Goal: Task Accomplishment & Management: Use online tool/utility

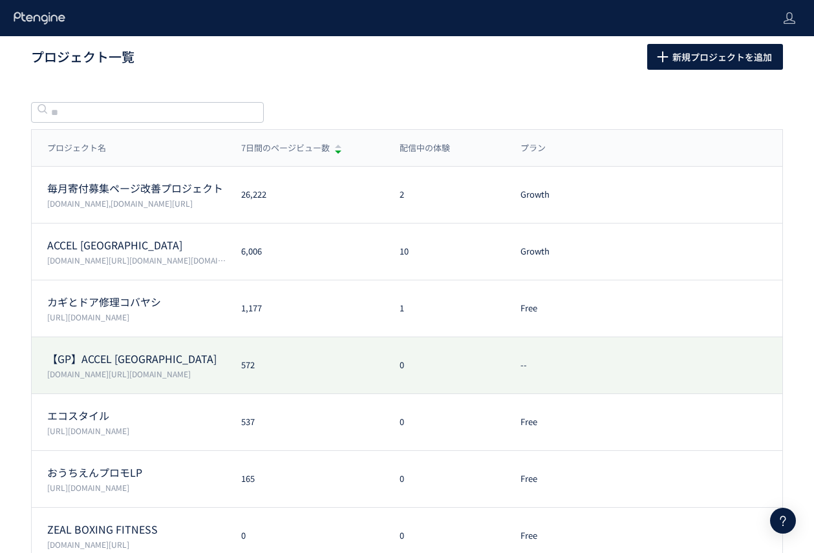
click at [153, 352] on p "【GP】ACCEL [GEOGRAPHIC_DATA]" at bounding box center [136, 359] width 178 height 15
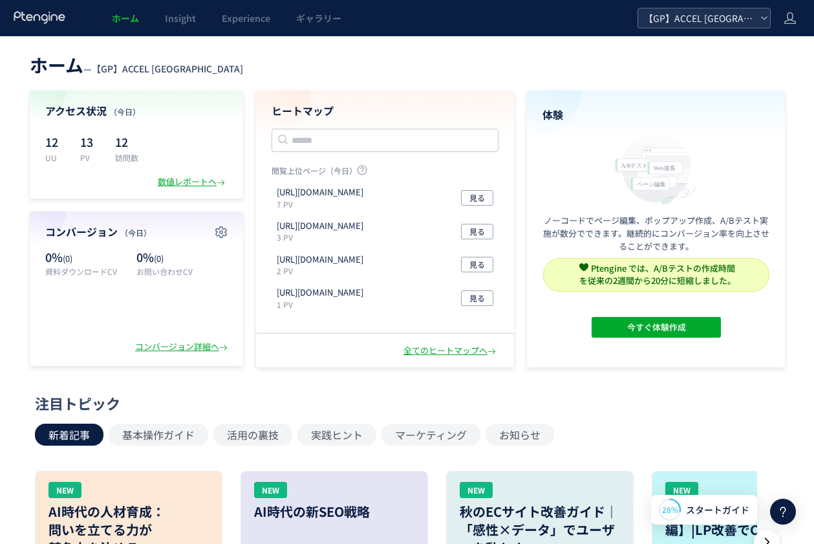
click at [679, 18] on span "【GP】ACCEL [GEOGRAPHIC_DATA]" at bounding box center [697, 17] width 115 height 19
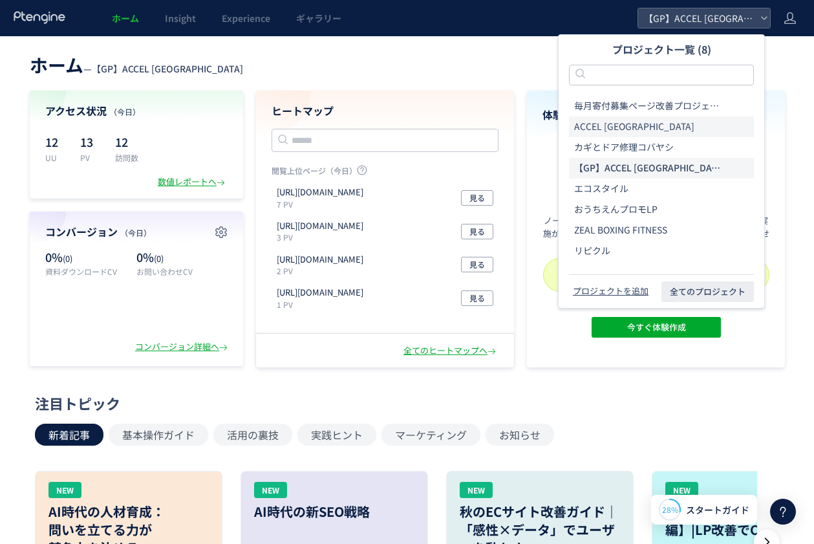
drag, startPoint x: 614, startPoint y: 132, endPoint x: 666, endPoint y: 131, distance: 52.4
click at [614, 158] on li "ACCEL [GEOGRAPHIC_DATA]" at bounding box center [661, 168] width 185 height 21
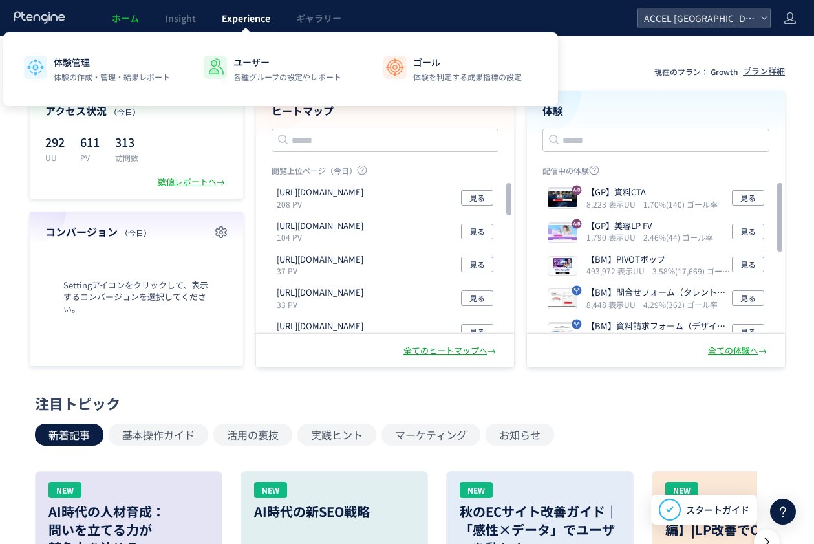
click at [230, 12] on span "Experience" at bounding box center [246, 18] width 48 height 13
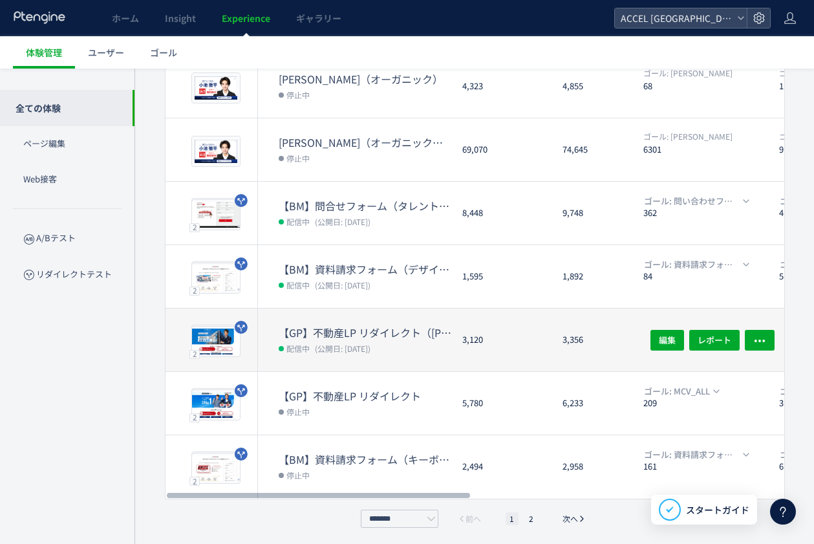
scroll to position [349, 0]
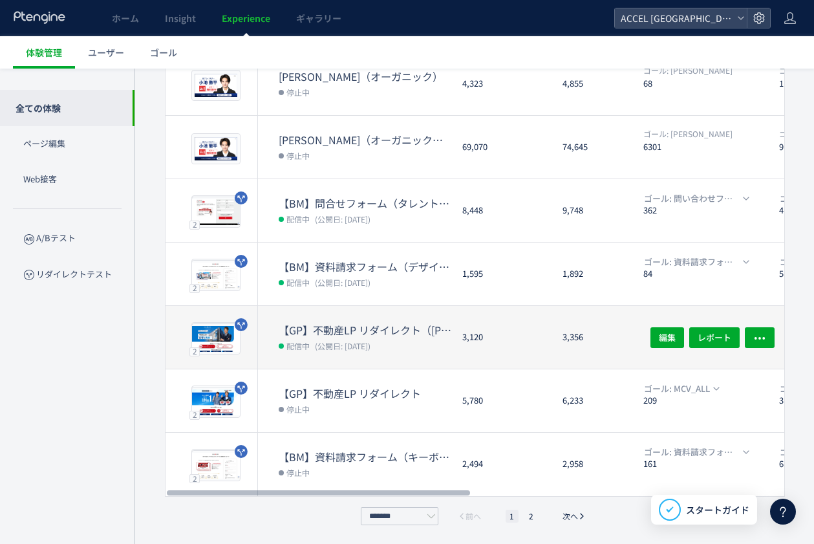
click at [410, 338] on dd "配信中 (公開日: [DATE])" at bounding box center [365, 345] width 173 height 17
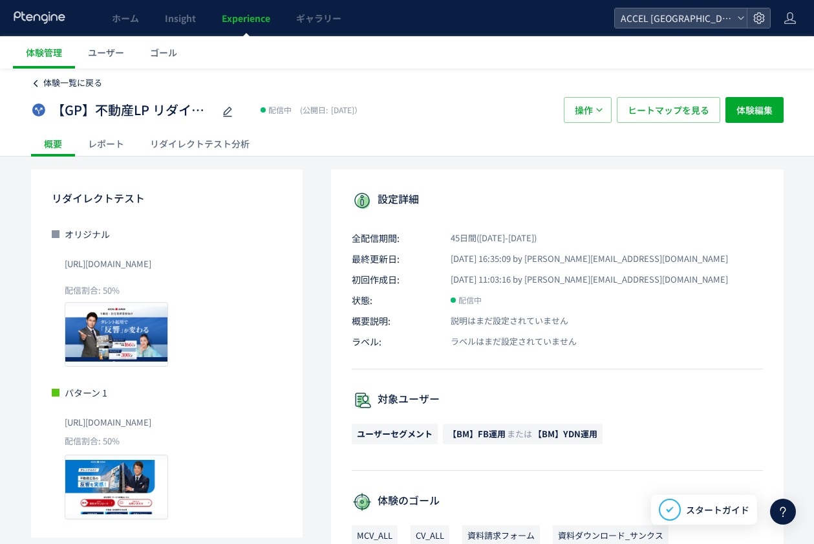
click at [70, 81] on span "体験一覧に戻る" at bounding box center [72, 82] width 59 height 12
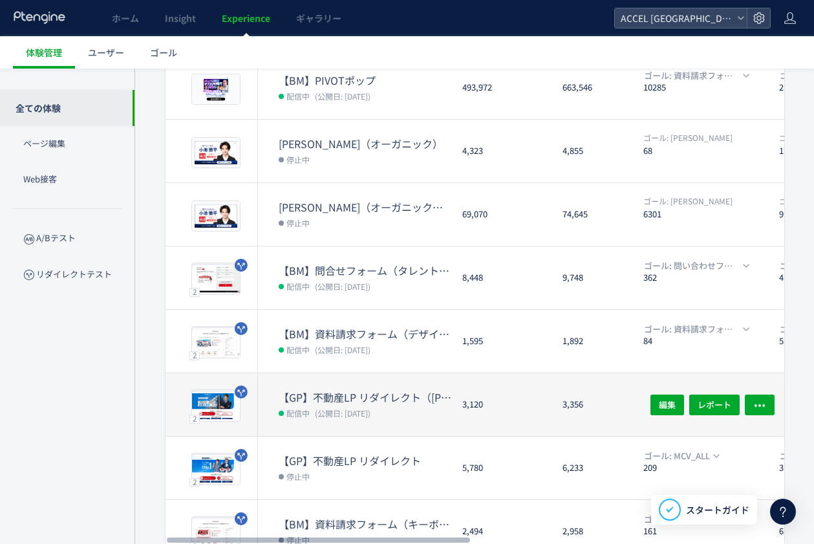
scroll to position [283, 0]
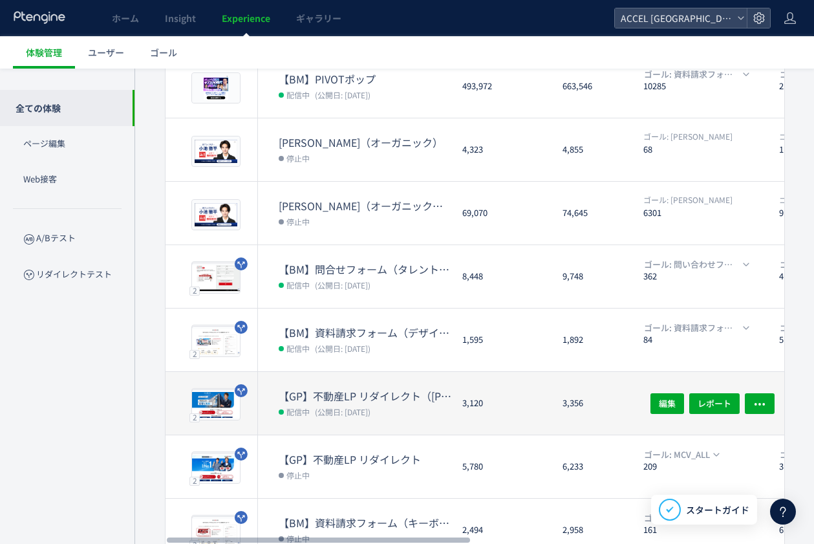
click at [430, 427] on dl "【GP】不動産LP リダイレクト（[PERSON_NAME]） 配信中 (公開日: [DATE])" at bounding box center [365, 411] width 173 height 46
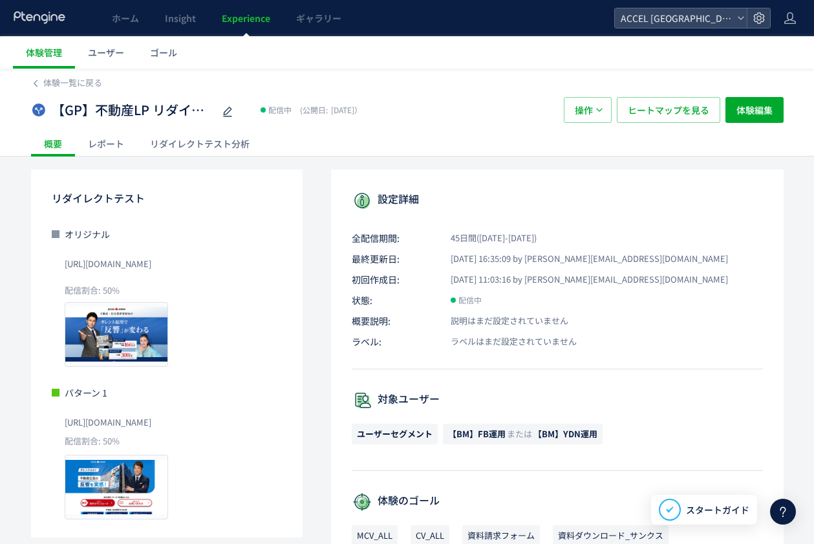
click at [206, 153] on div "リダイレクトテスト分析" at bounding box center [199, 144] width 125 height 26
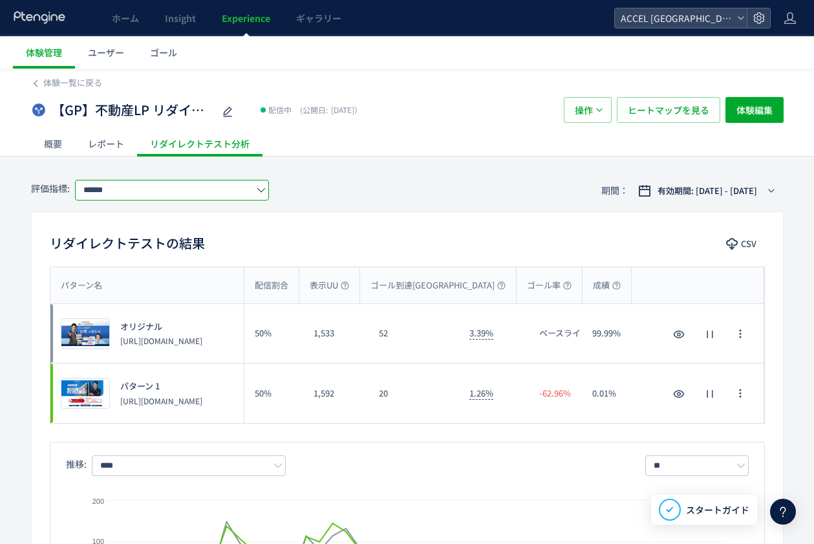
click at [170, 195] on input "******" at bounding box center [172, 190] width 194 height 21
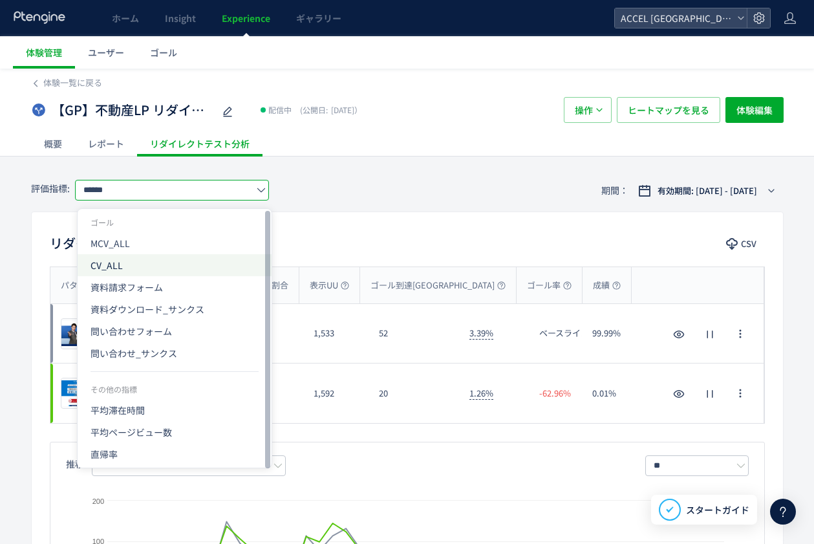
click at [108, 270] on span "CV_ALL" at bounding box center [174, 265] width 168 height 22
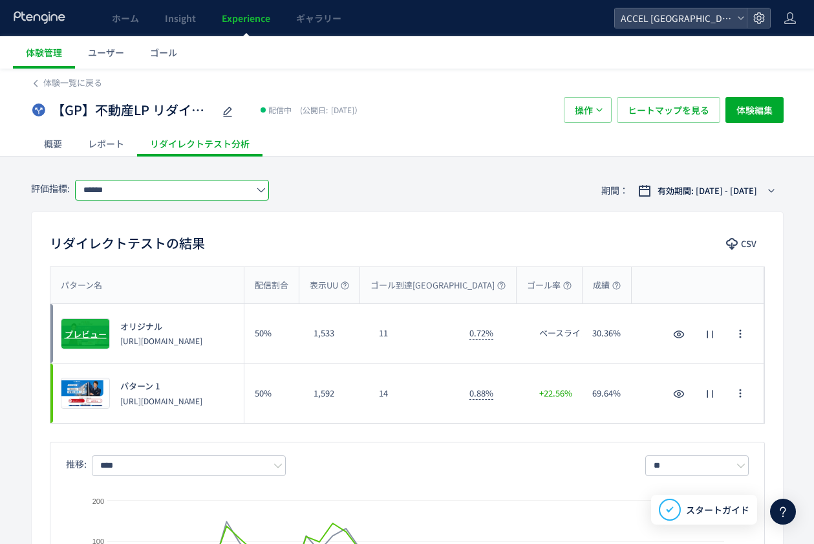
click at [80, 330] on span "プレビュー" at bounding box center [86, 333] width 42 height 12
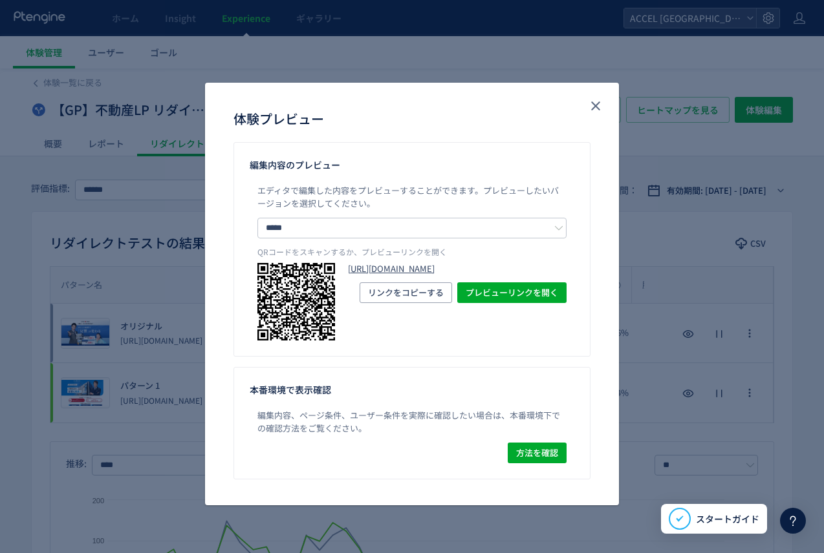
click at [489, 275] on link "[URL][DOMAIN_NAME]" at bounding box center [457, 269] width 218 height 12
click at [124, 312] on div "体験プレビュー 編集内容のプレビュー エディタで編集した内容をプレビューすることができます。 プレビューしたいバージョンを選択してください。 ***** オリ…" at bounding box center [412, 276] width 824 height 553
click at [101, 383] on div "体験プレビュー 編集内容のプレビュー エディタで編集した内容をプレビューすることができます。 プレビューしたいバージョンを選択してください。 ***** オリ…" at bounding box center [412, 276] width 824 height 553
click at [604, 103] on button "close" at bounding box center [595, 106] width 21 height 21
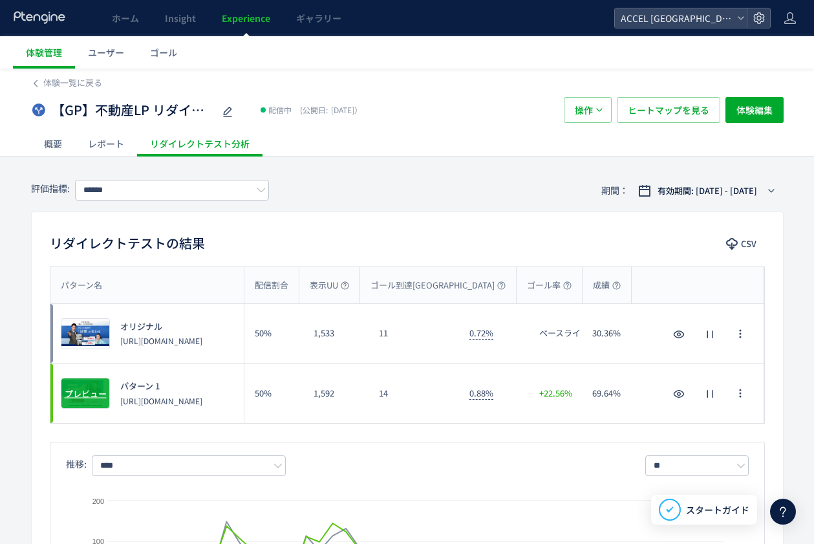
click at [93, 394] on span "プレビュー" at bounding box center [86, 393] width 42 height 12
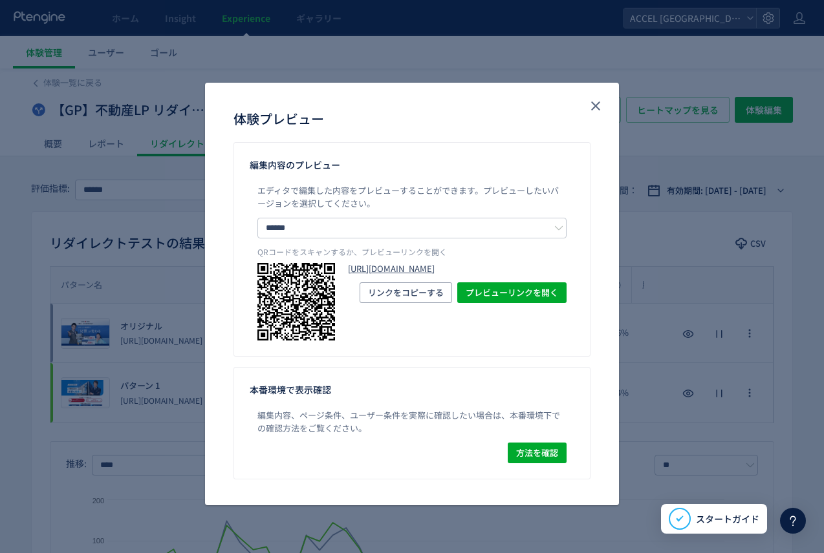
click at [476, 275] on link "[URL][DOMAIN_NAME]" at bounding box center [457, 269] width 218 height 12
click at [598, 107] on icon "close" at bounding box center [596, 106] width 16 height 16
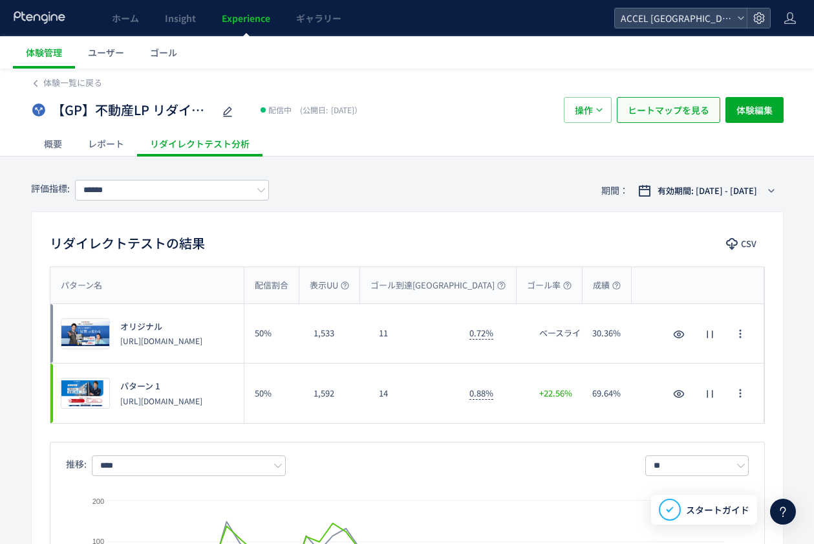
click at [673, 107] on span "ヒートマップを見る" at bounding box center [668, 110] width 81 height 26
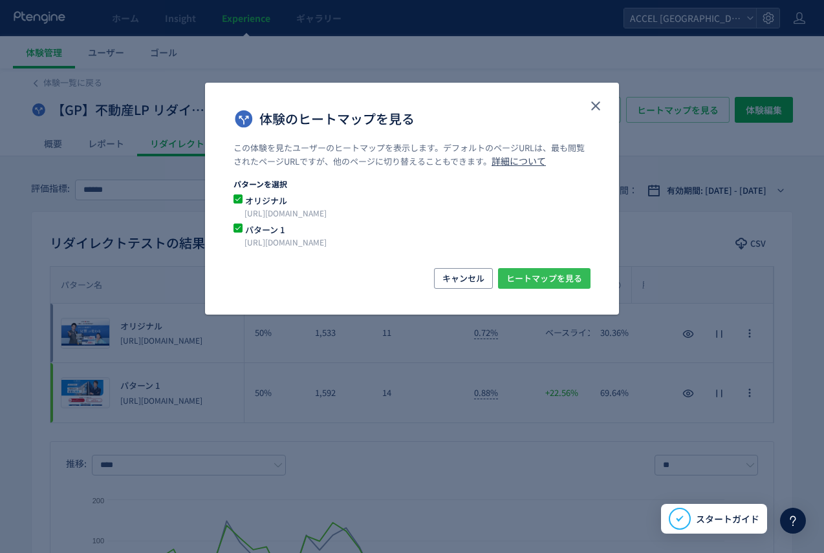
click at [522, 271] on span "ヒートマップを見る" at bounding box center [544, 278] width 76 height 21
click at [372, 59] on div "体験のヒートマップを見る この体験を見たユーザーのヒートマップを表示します。デフォルトのページURLは、最も閲覧されたページURLですが、他のページに切り替え…" at bounding box center [412, 276] width 824 height 553
click at [602, 114] on button "close" at bounding box center [595, 106] width 21 height 21
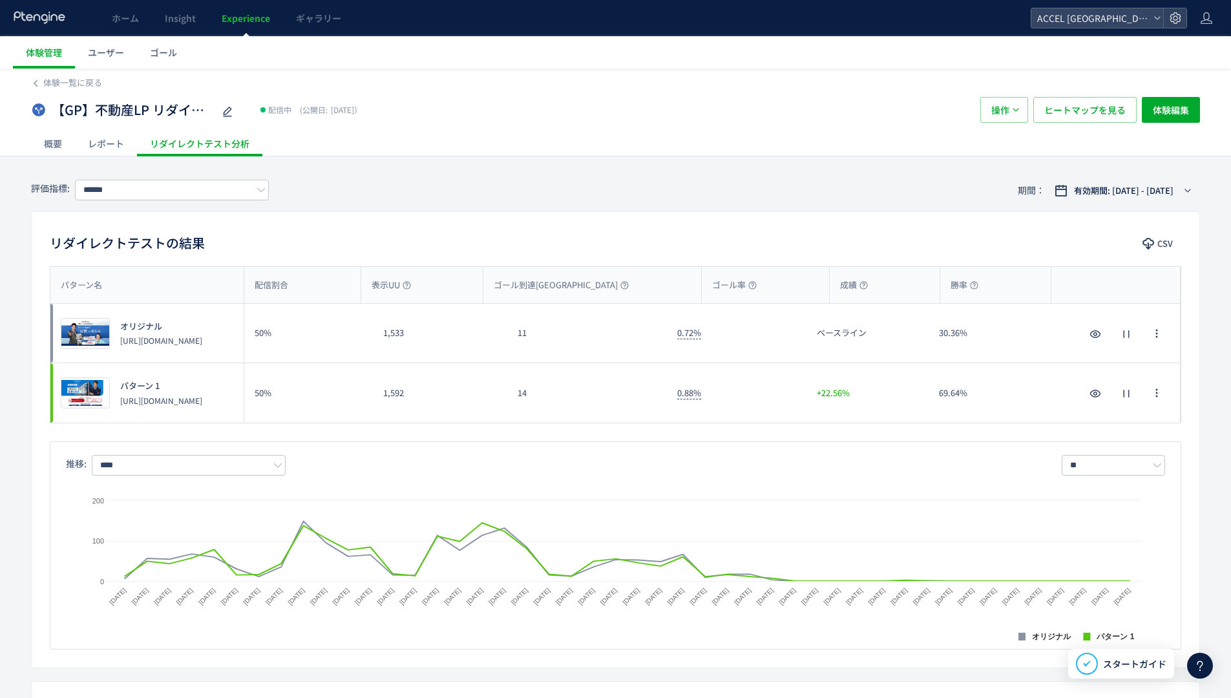
click at [659, 48] on ul "体験管理 ユーザー ゴール" at bounding box center [622, 52] width 1218 height 32
click at [635, 49] on ul "体験管理 ユーザー ゴール" at bounding box center [622, 52] width 1218 height 32
click at [635, 48] on ul "体験管理 ユーザー ゴール" at bounding box center [622, 52] width 1218 height 32
click at [240, 35] on link "Experience" at bounding box center [246, 18] width 74 height 36
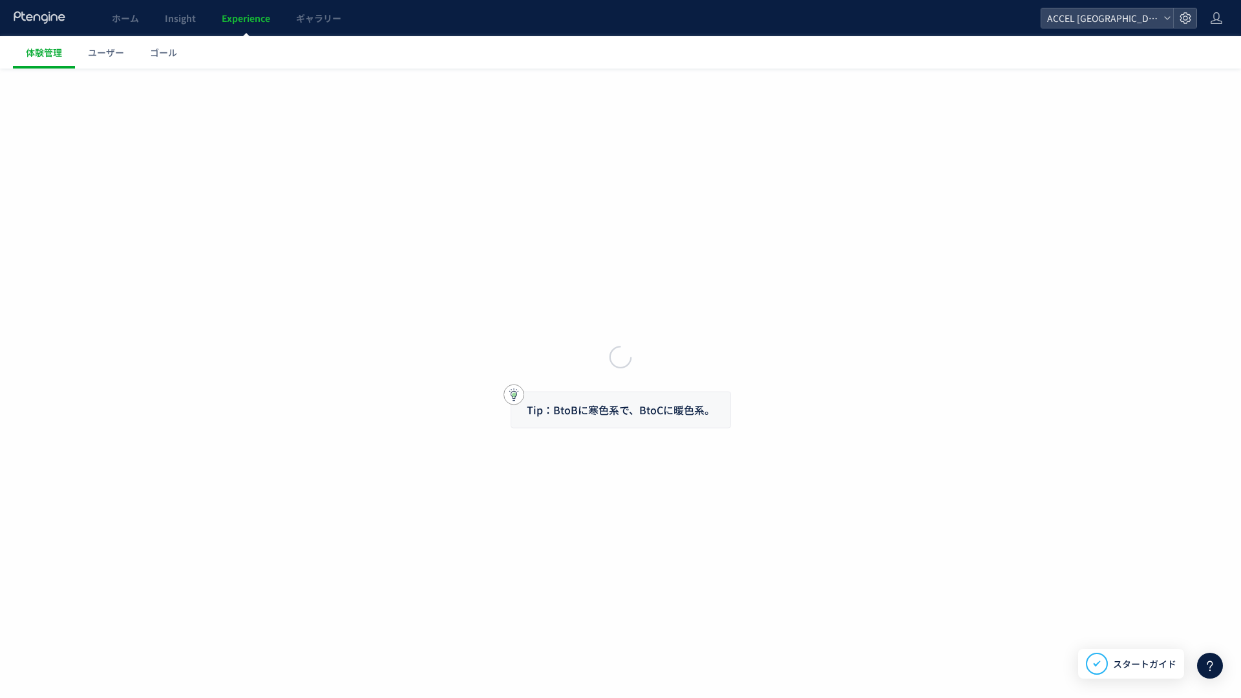
click at [240, 35] on div at bounding box center [620, 349] width 1241 height 698
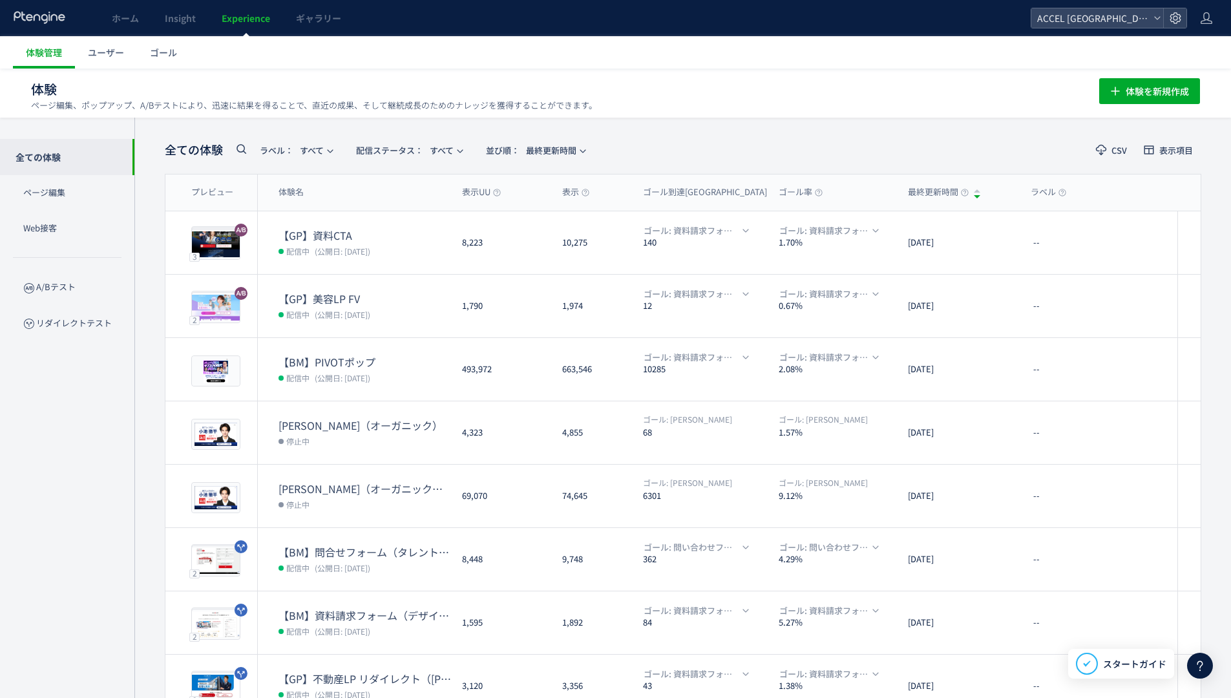
click at [66, 24] on link at bounding box center [40, 18] width 54 height 14
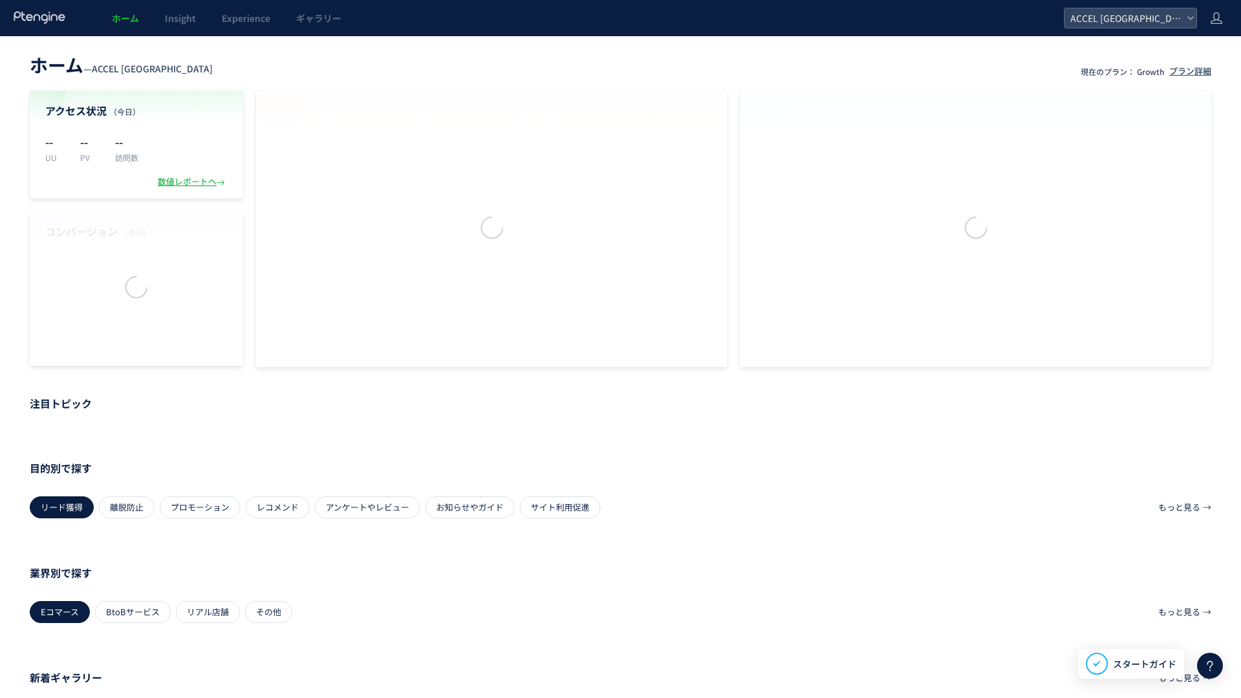
click at [66, 24] on div at bounding box center [620, 349] width 1241 height 698
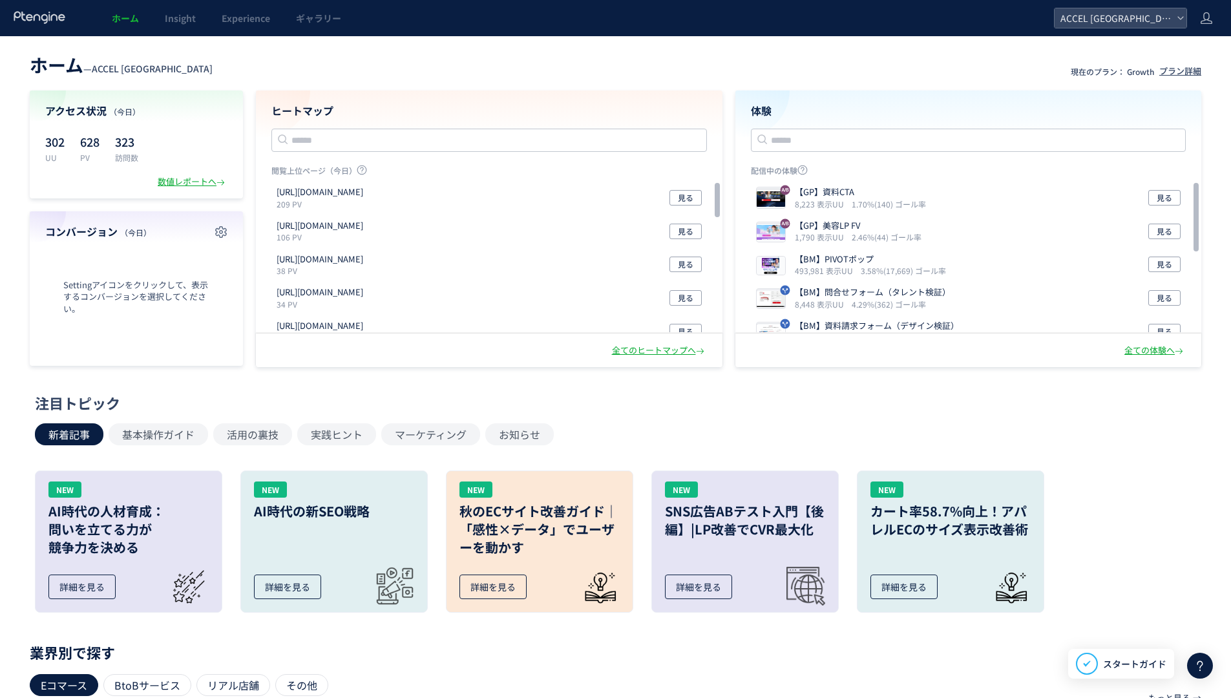
click at [524, 28] on div "ホーム Insight Experience ギャラリー" at bounding box center [527, 18] width 1054 height 36
click at [621, 56] on header "ホーム — ACCEL [GEOGRAPHIC_DATA] 現在のプラン： Growth プラン詳細" at bounding box center [616, 63] width 1172 height 28
click at [280, 85] on div "ホーム — ACCEL [GEOGRAPHIC_DATA] 現在のプラン： Growth プラン詳細 アクセス状況 （[DATE]） 302 UU 628 P…" at bounding box center [615, 208] width 1231 height 318
click at [504, 97] on div "ヒートマップ 閲覧上位ページ（[DATE]） [URL][DOMAIN_NAME] 209 PV 見る [URL][DOMAIN_NAME] 106 PV 見…" at bounding box center [489, 211] width 467 height 243
